Goal: Transaction & Acquisition: Purchase product/service

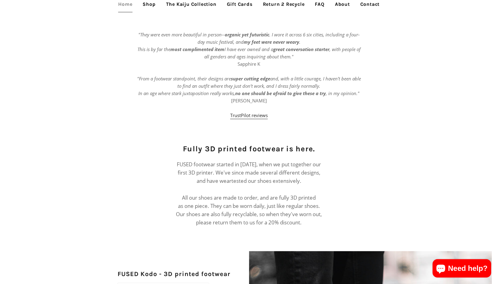
scroll to position [271, 0]
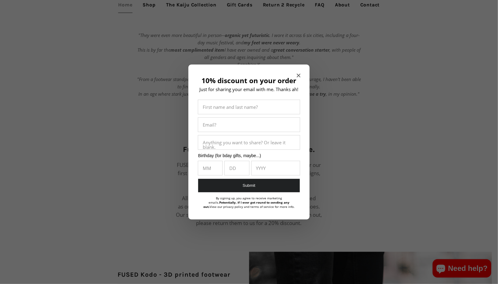
click at [301, 74] on div "10% discount on your order Just for sharing your email with me. Thanks ah! Firs…" at bounding box center [249, 141] width 121 height 155
click at [302, 73] on div "10% discount on your order Just for sharing your email with me. Thanks ah! Firs…" at bounding box center [249, 141] width 121 height 155
click at [295, 80] on h2 "10% discount on your order" at bounding box center [249, 81] width 103 height 8
click at [295, 79] on h2 "10% discount on your order" at bounding box center [249, 81] width 103 height 8
click at [298, 75] on icon "Close modal" at bounding box center [299, 76] width 4 height 4
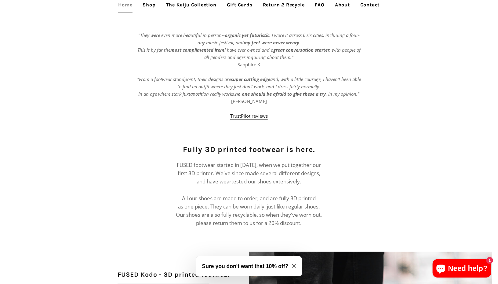
click at [200, 5] on link "The Kaiju Collection" at bounding box center [192, 4] width 60 height 15
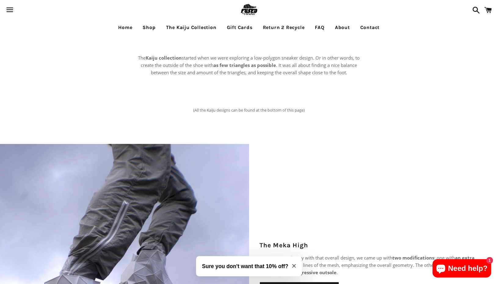
click at [152, 28] on link "Shop" at bounding box center [149, 27] width 22 height 15
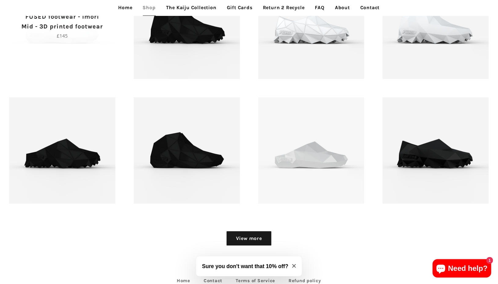
scroll to position [736, 0]
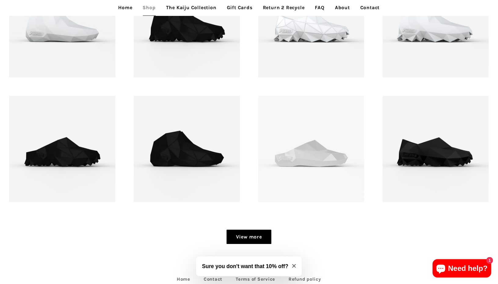
click at [253, 241] on link "View more" at bounding box center [249, 237] width 45 height 15
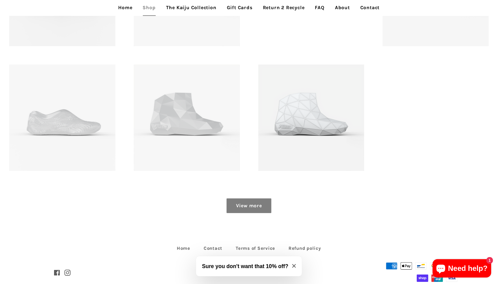
scroll to position [1023, 0]
